Goal: Transaction & Acquisition: Purchase product/service

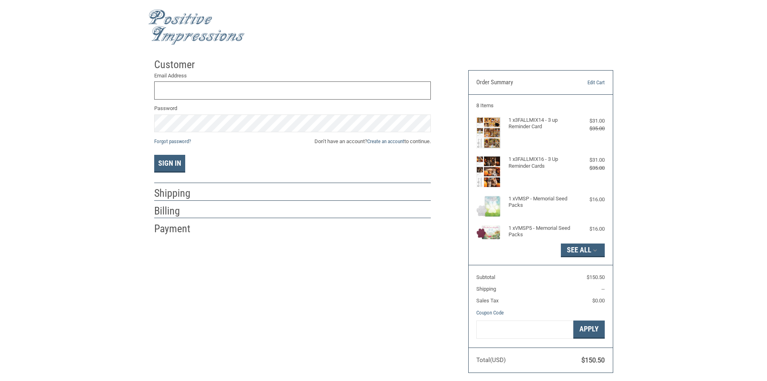
click at [208, 90] on input "Email Address" at bounding box center [292, 90] width 277 height 18
type input "F"
type input "A"
type input "[EMAIL_ADDRESS][DOMAIN_NAME]"
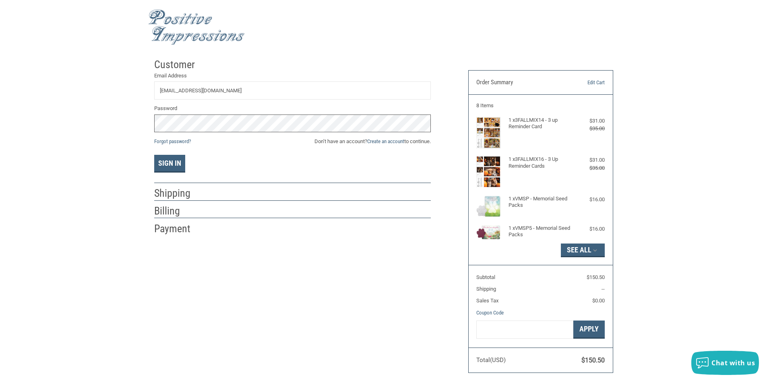
click at [154, 155] on button "Sign In" at bounding box center [169, 164] width 31 height 18
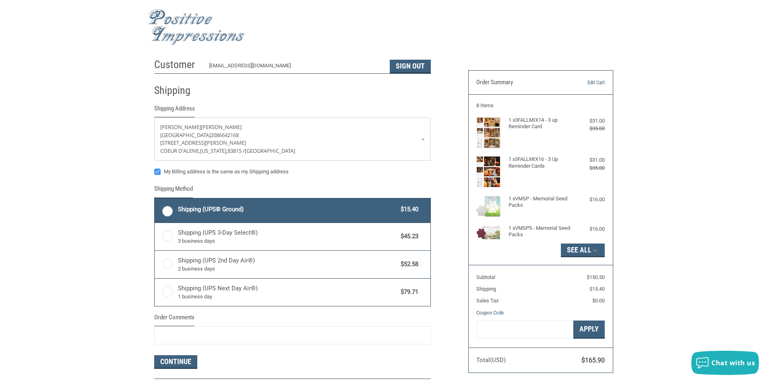
radio input "true"
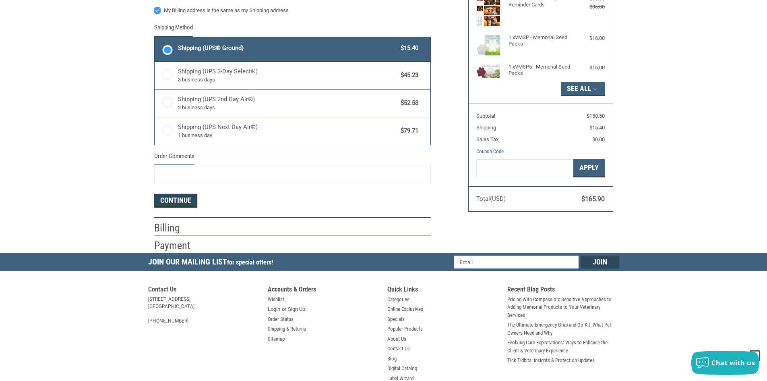
click at [169, 202] on button "Continue" at bounding box center [175, 201] width 43 height 14
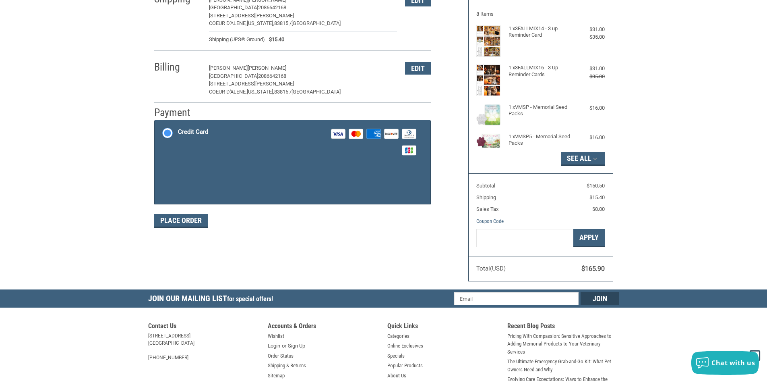
scroll to position [78, 0]
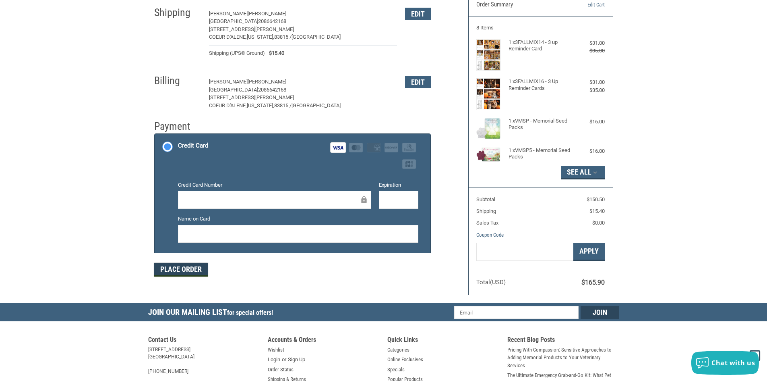
click at [182, 273] on button "Place Order" at bounding box center [181, 270] width 54 height 14
